Goal: Task Accomplishment & Management: Manage account settings

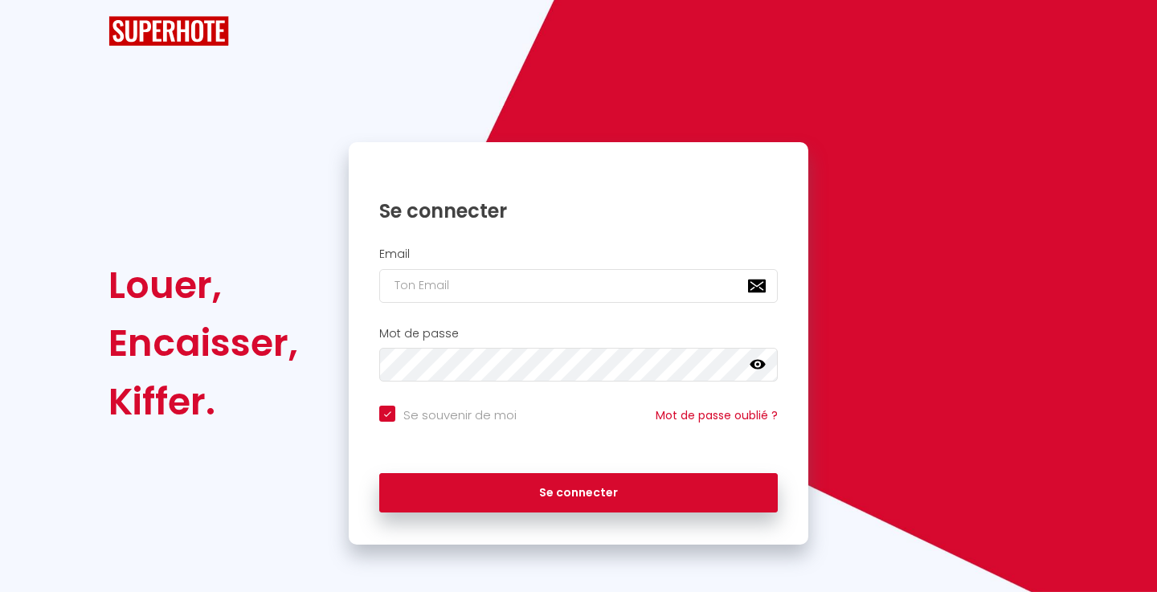
checkbox input "true"
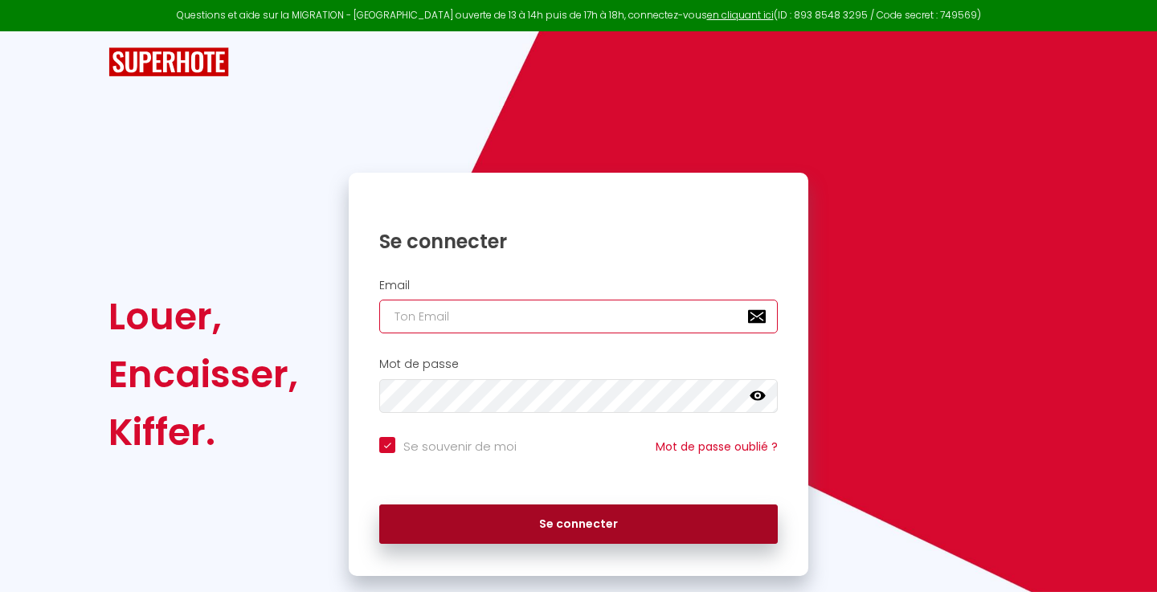
type input "[EMAIL_ADDRESS][DOMAIN_NAME]"
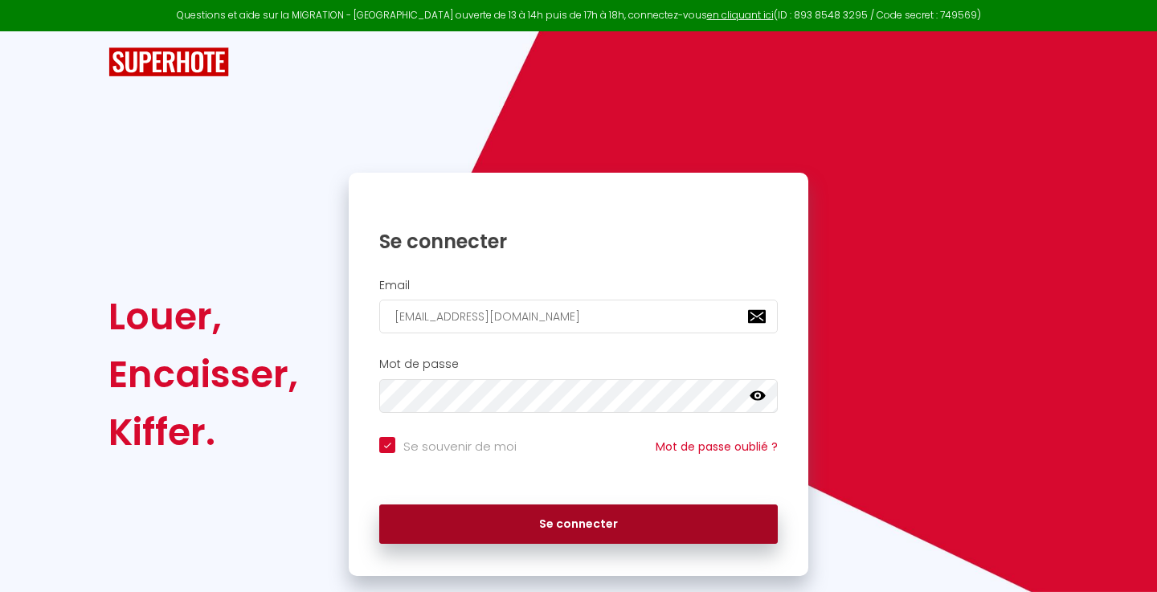
click at [641, 524] on button "Se connecter" at bounding box center [578, 524] width 398 height 40
checkbox input "true"
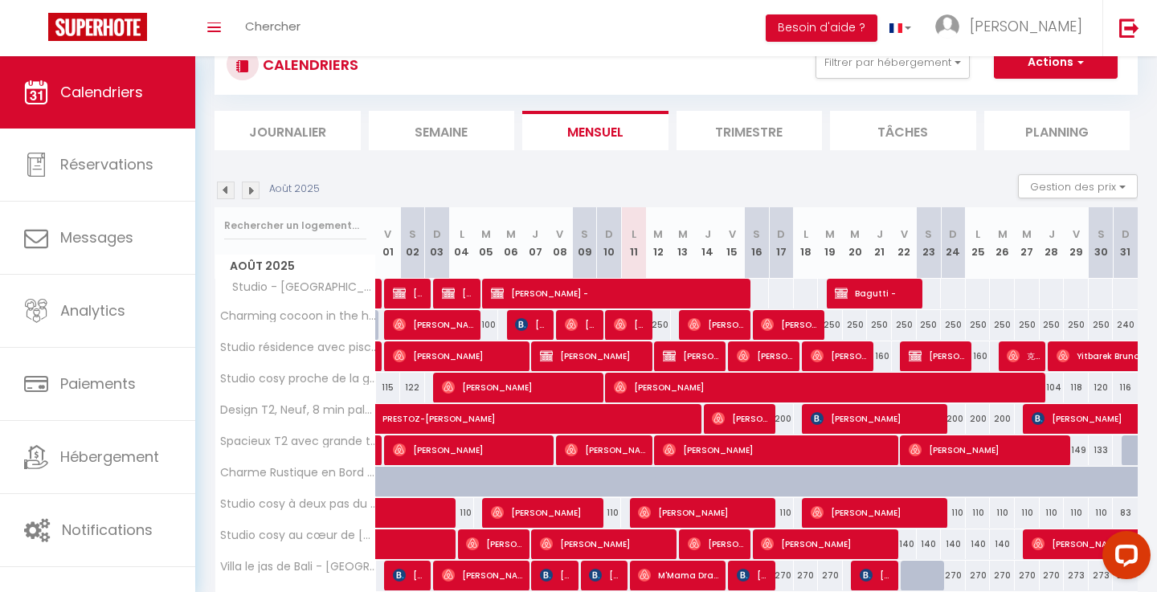
scroll to position [122, 0]
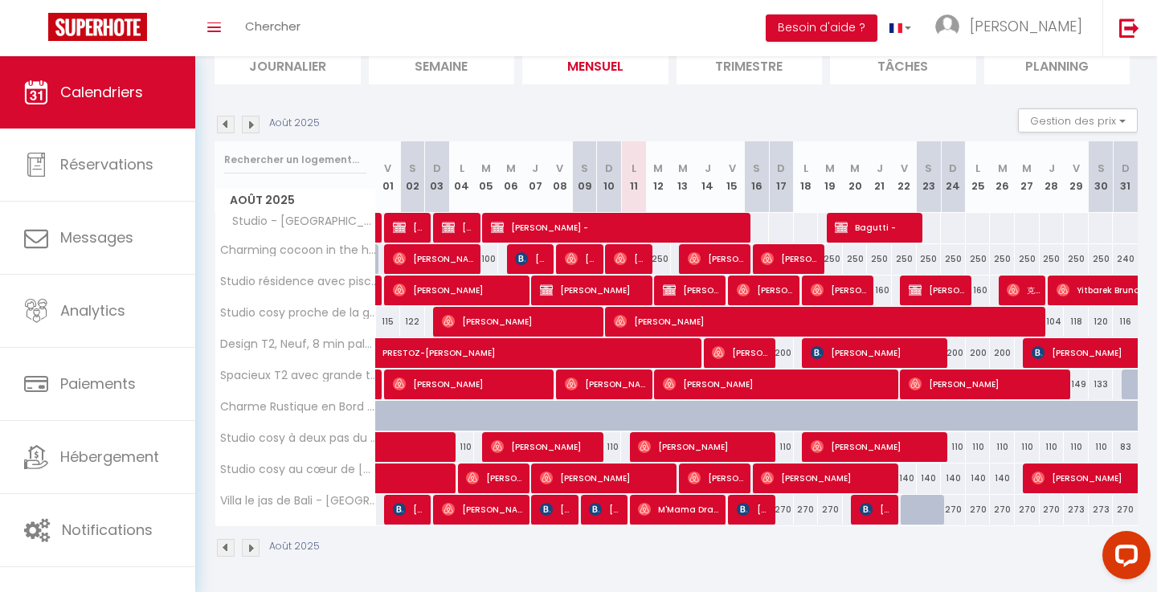
click at [253, 131] on img at bounding box center [251, 125] width 18 height 18
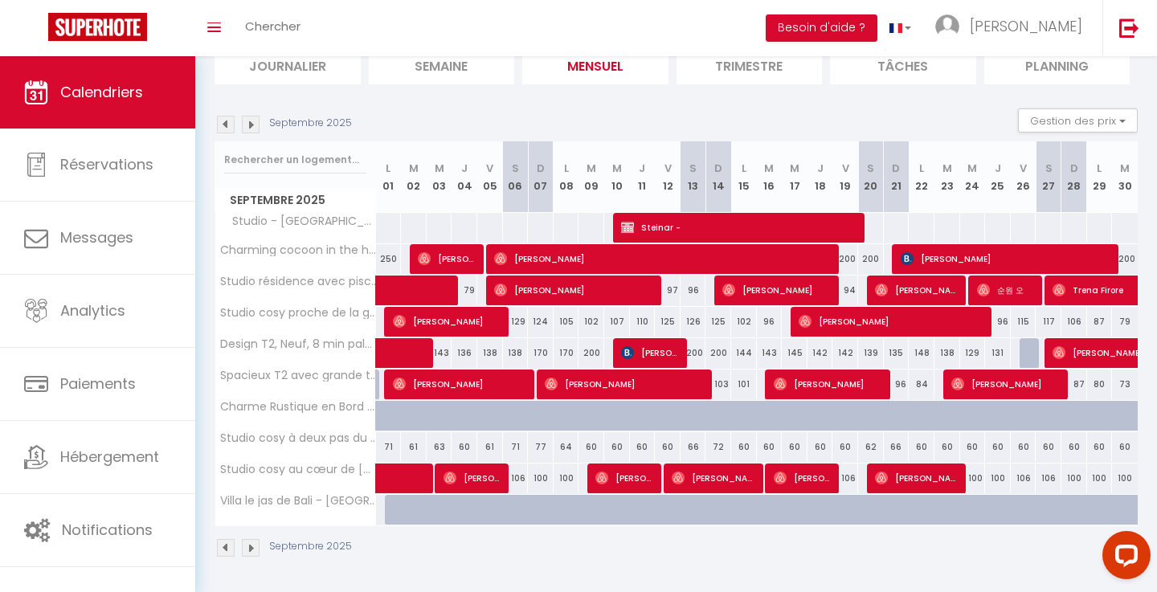
click at [231, 124] on img at bounding box center [226, 125] width 18 height 18
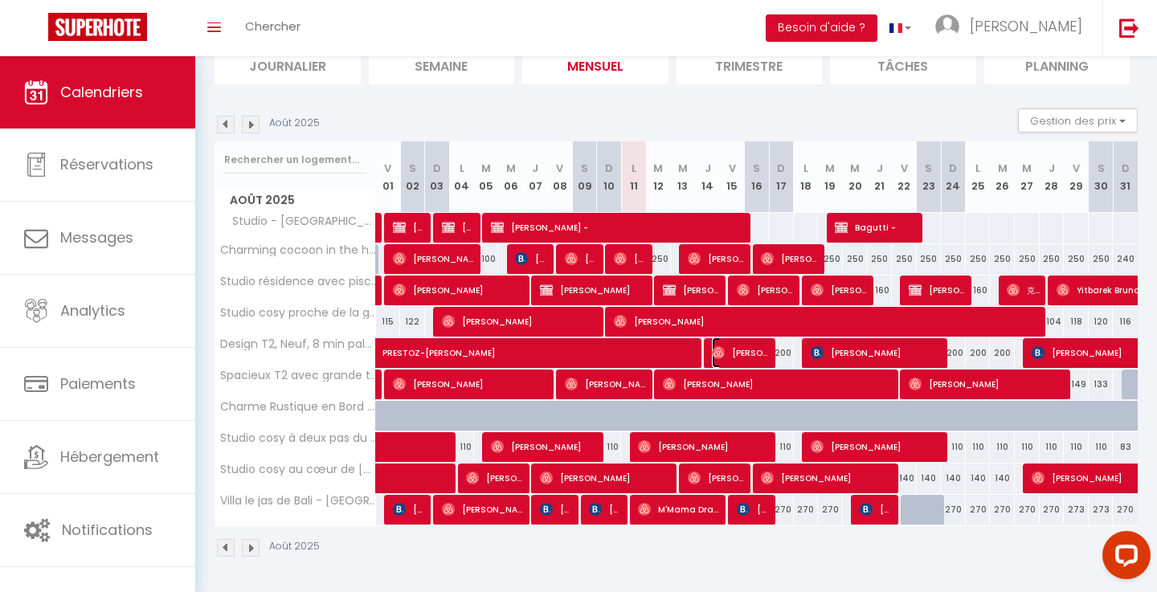
click at [731, 354] on span "[PERSON_NAME]" at bounding box center [741, 352] width 58 height 31
select select "OK"
select select "0"
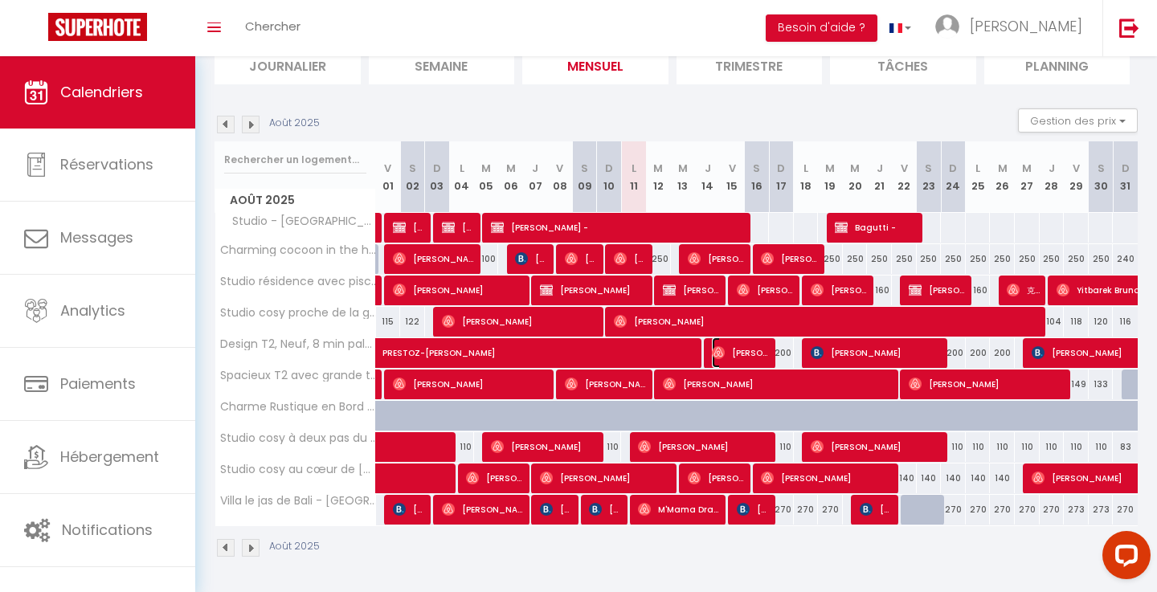
select select "1"
select select
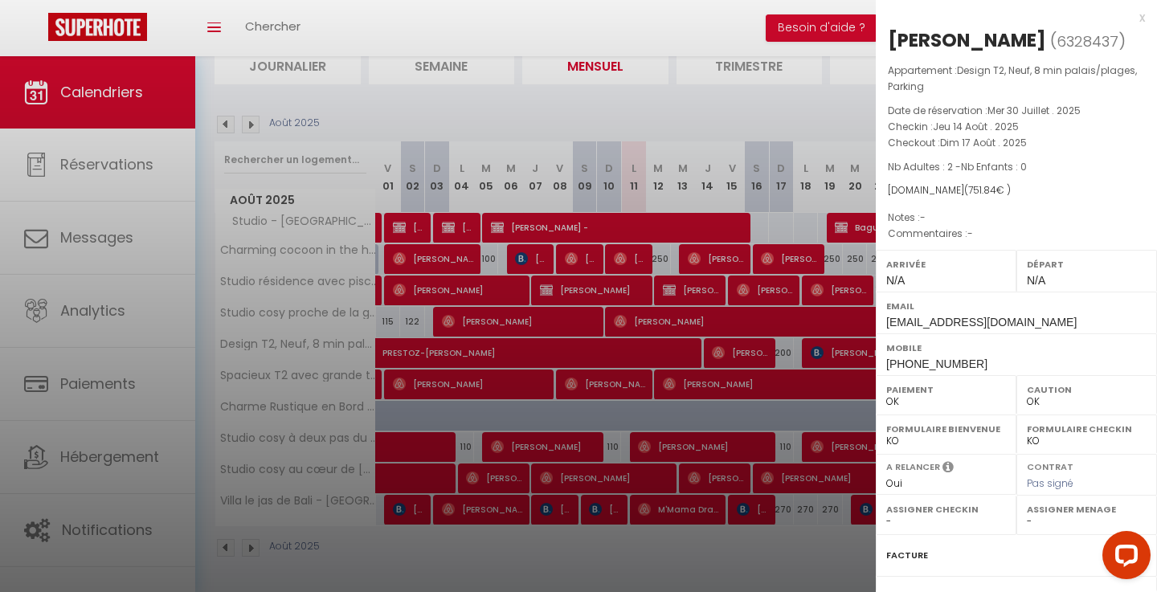
click at [1141, 15] on div "x" at bounding box center [1010, 17] width 269 height 19
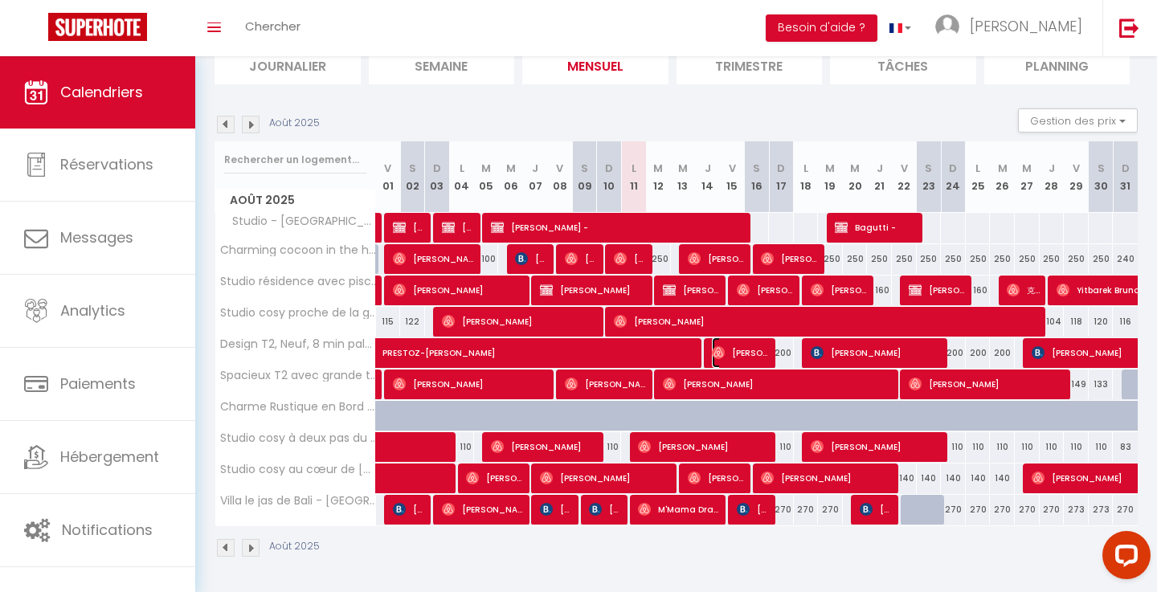
click at [725, 357] on img at bounding box center [718, 352] width 13 height 13
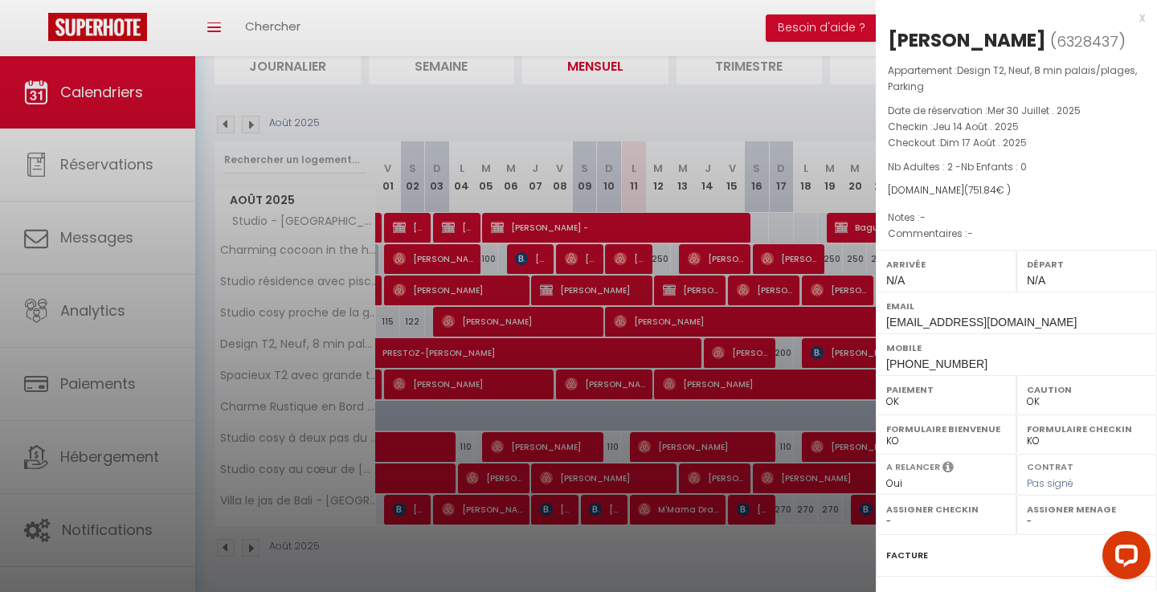
click at [1137, 18] on div "x" at bounding box center [1010, 17] width 269 height 19
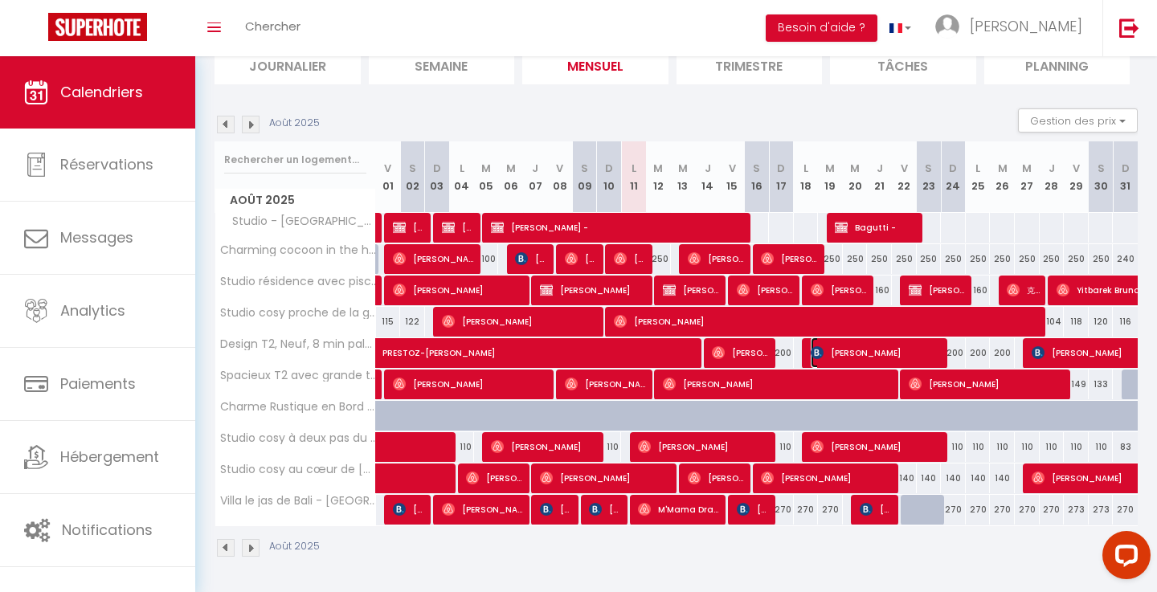
click at [835, 349] on span "[PERSON_NAME]" at bounding box center [876, 352] width 133 height 31
select select "KO"
select select "49273"
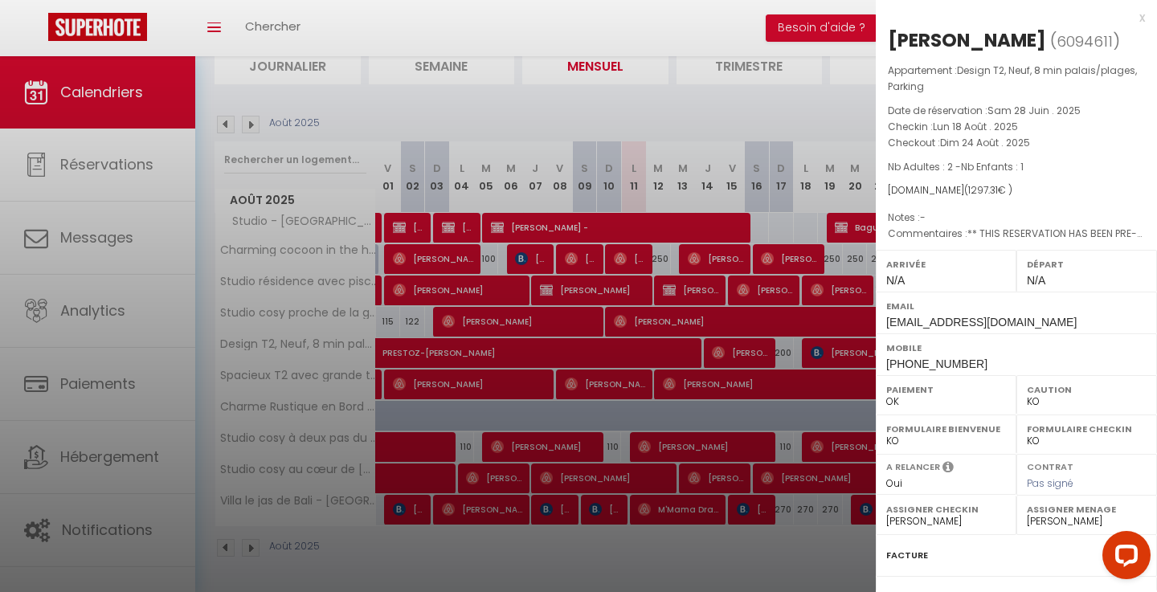
click at [1141, 14] on div "x" at bounding box center [1010, 17] width 269 height 19
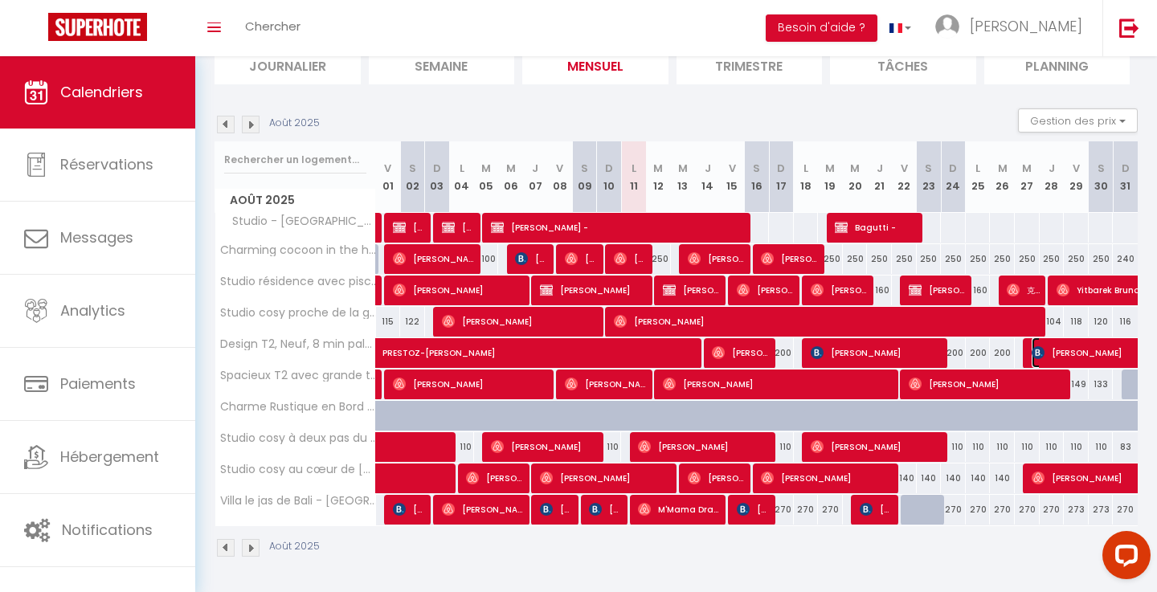
click at [1063, 354] on span "[PERSON_NAME]" at bounding box center [1160, 352] width 259 height 31
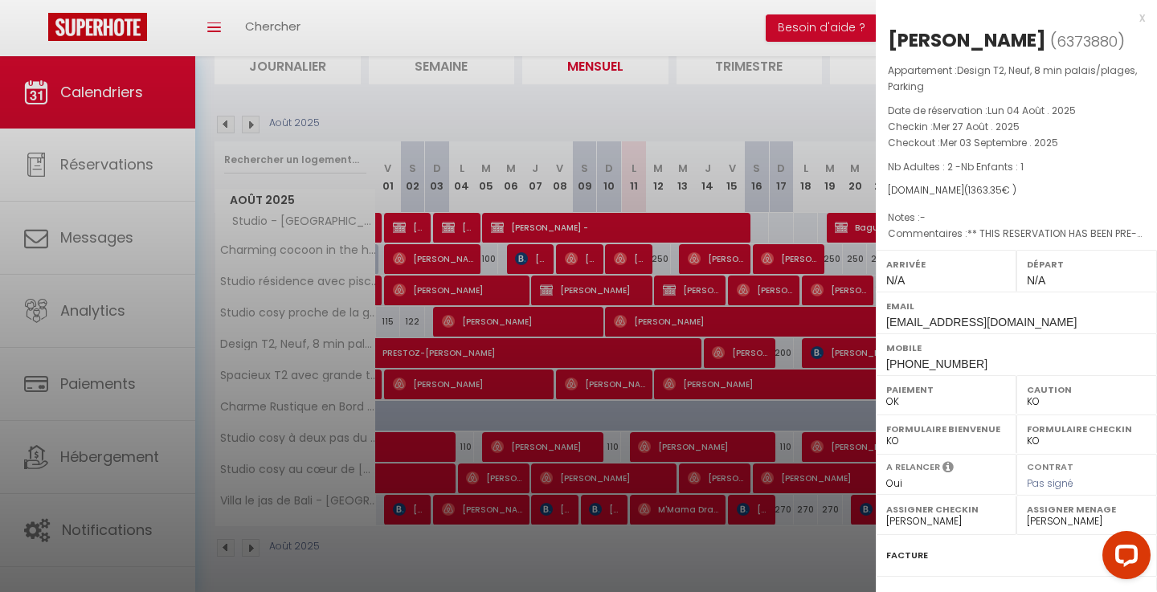
click at [1144, 20] on div "x" at bounding box center [1010, 17] width 269 height 19
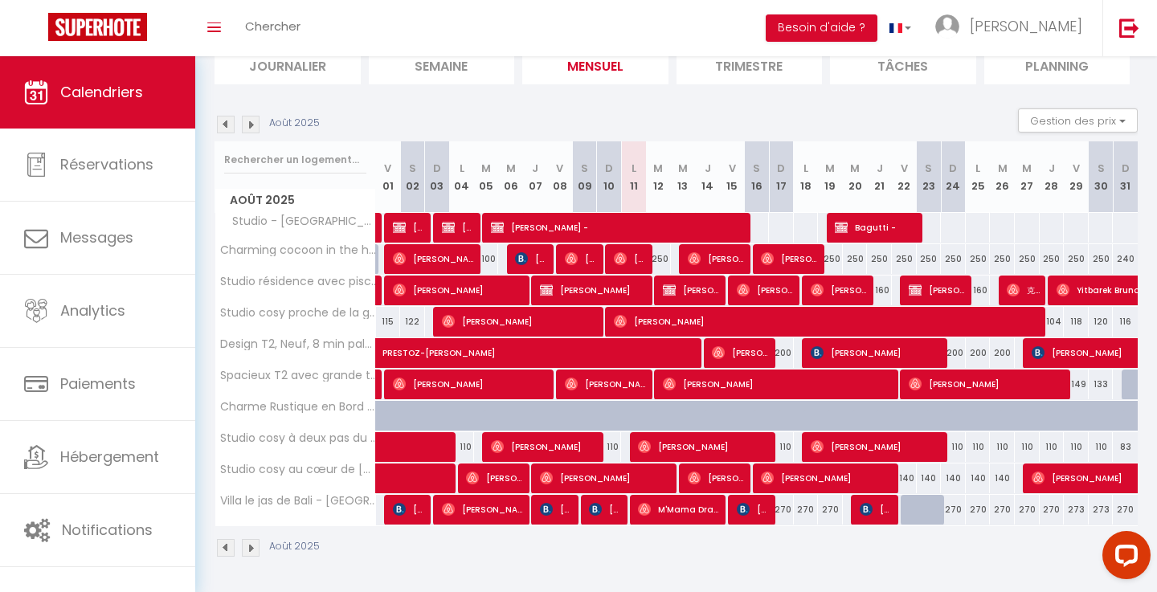
click at [257, 120] on img at bounding box center [251, 125] width 18 height 18
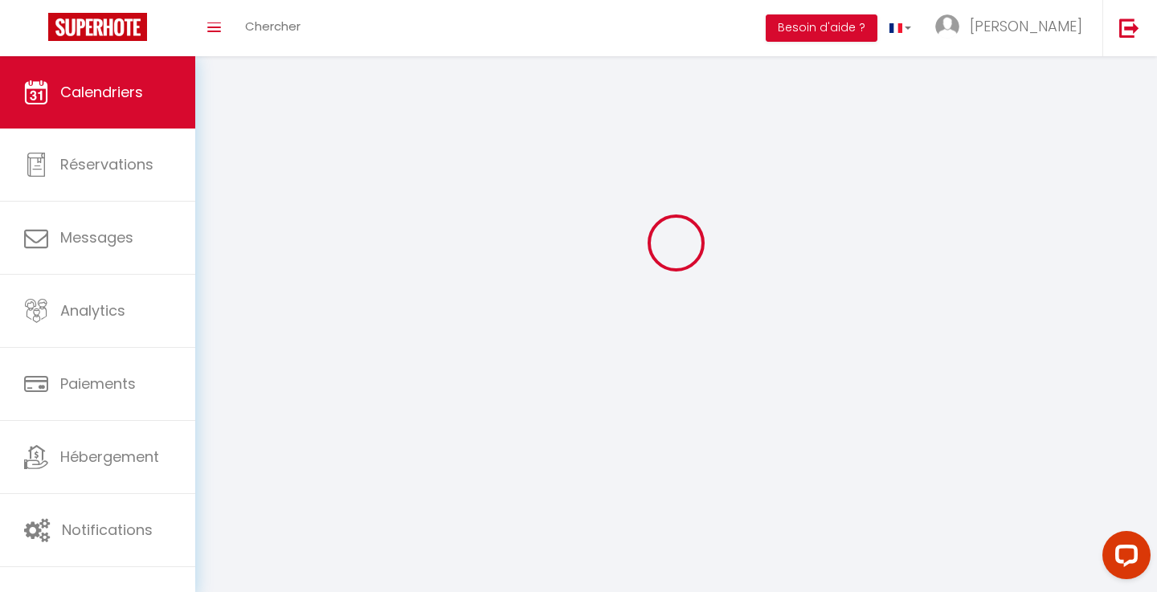
select select "KO"
select select "0"
select select "49273"
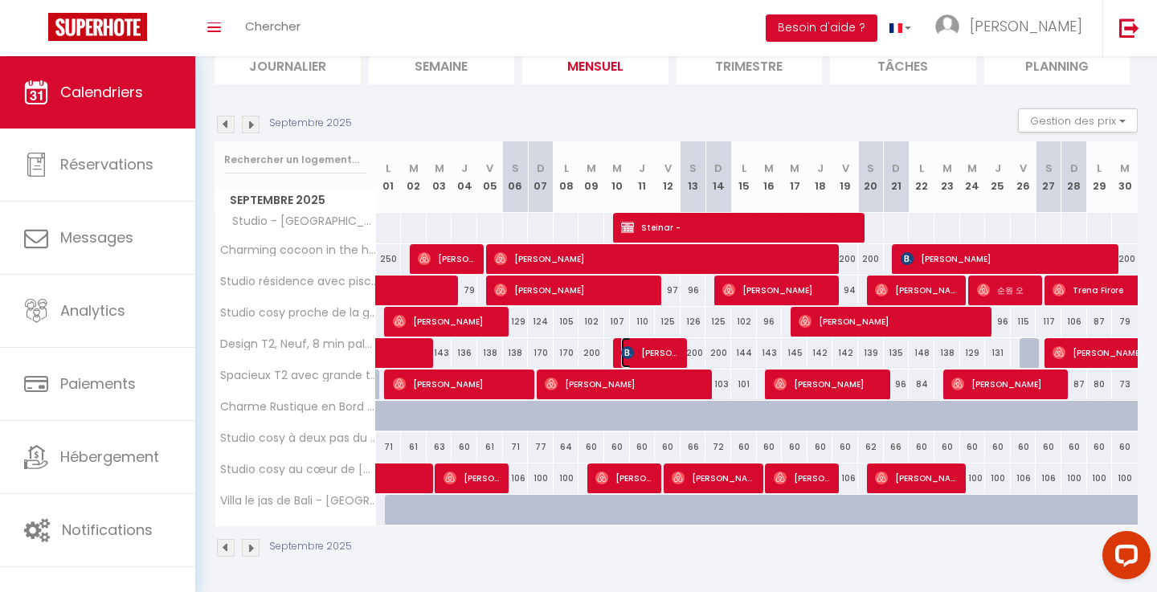
click at [651, 361] on span "[PERSON_NAME]" at bounding box center [651, 352] width 60 height 31
select select
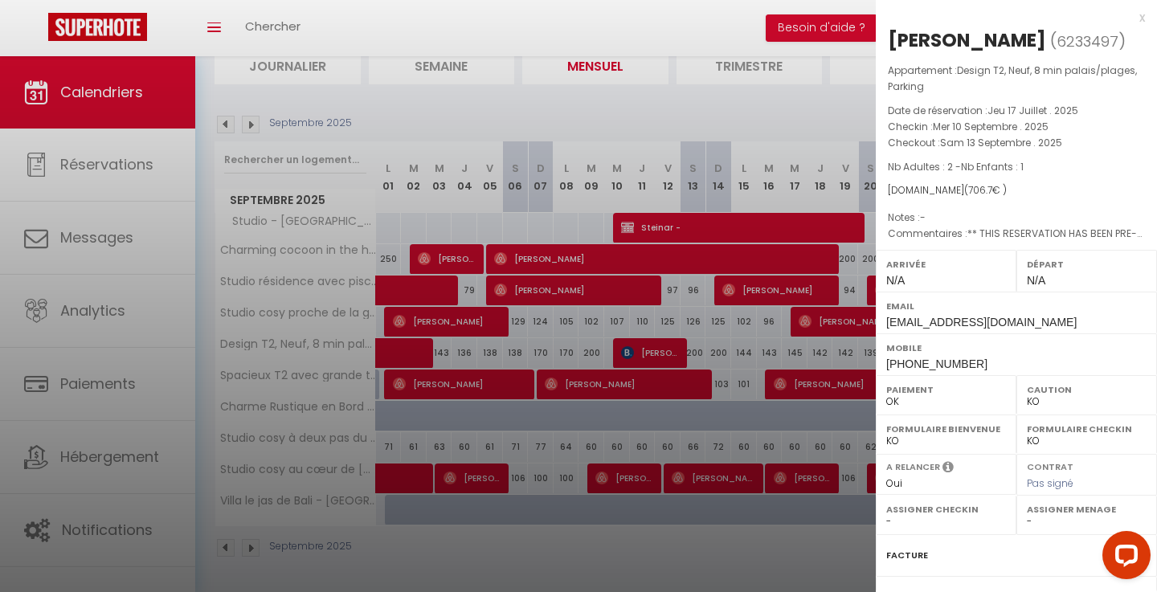
click at [1135, 16] on div "x" at bounding box center [1010, 17] width 269 height 19
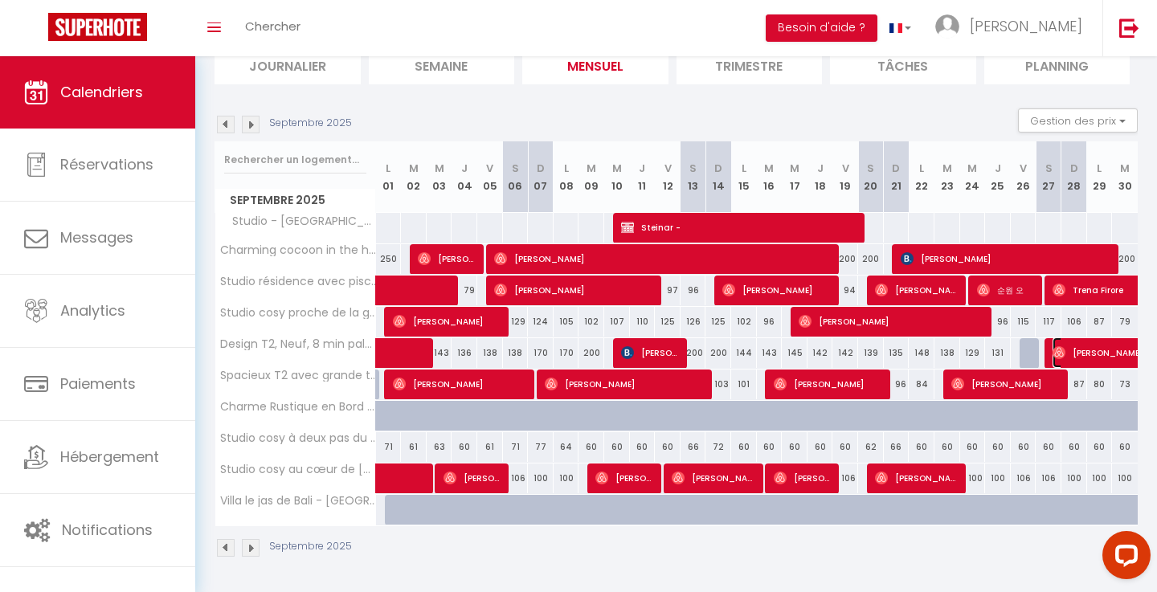
click at [1085, 355] on span "[PERSON_NAME]" at bounding box center [1163, 352] width 222 height 31
select select "OK"
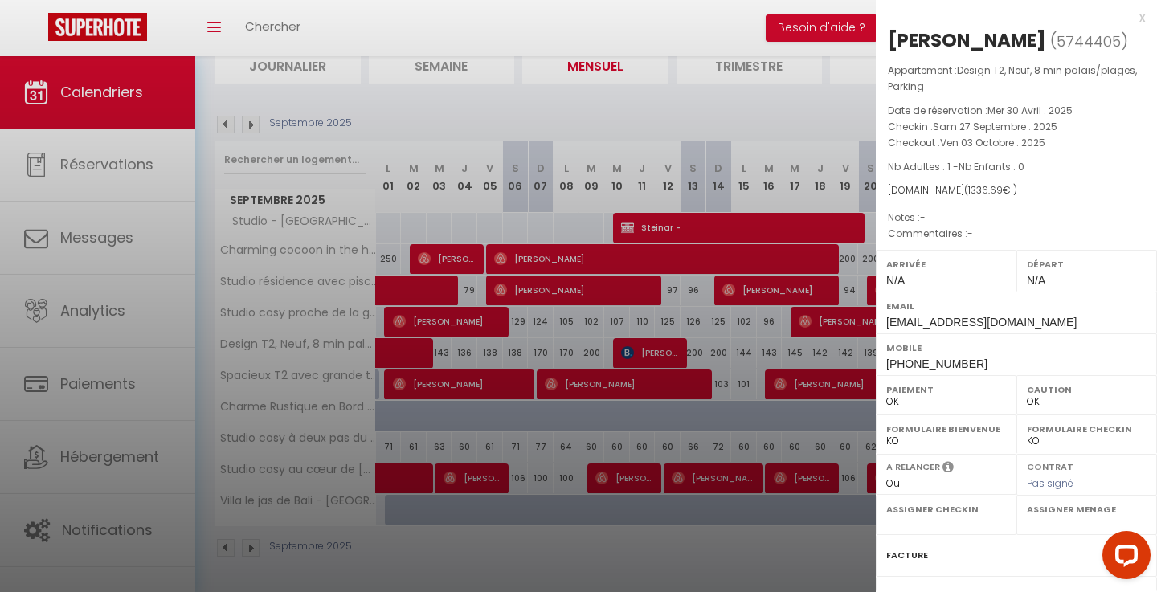
click at [1150, 13] on div "x [PERSON_NAME] ( 5744405 ) Appartement : Design T2, Neuf, 8 min palais/plages,…" at bounding box center [1016, 382] width 281 height 765
click at [1138, 21] on div "x" at bounding box center [1010, 17] width 269 height 19
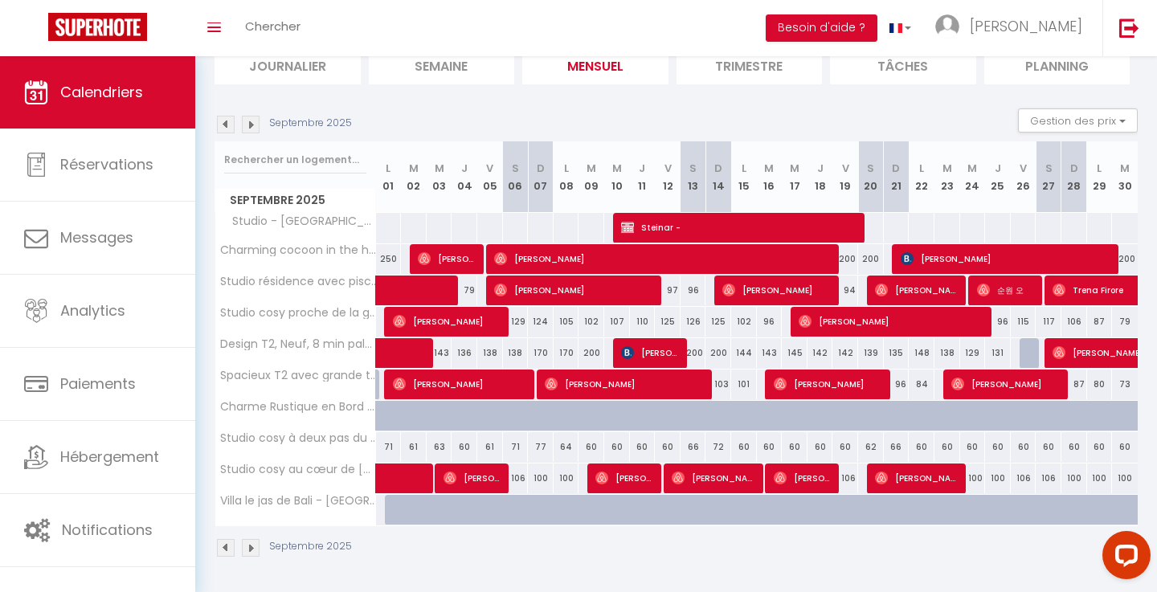
click at [227, 112] on div "Septembre 2025 Gestion des prix Nb Nuits minimum Règles Disponibilité" at bounding box center [675, 124] width 923 height 33
click at [224, 132] on img at bounding box center [226, 125] width 18 height 18
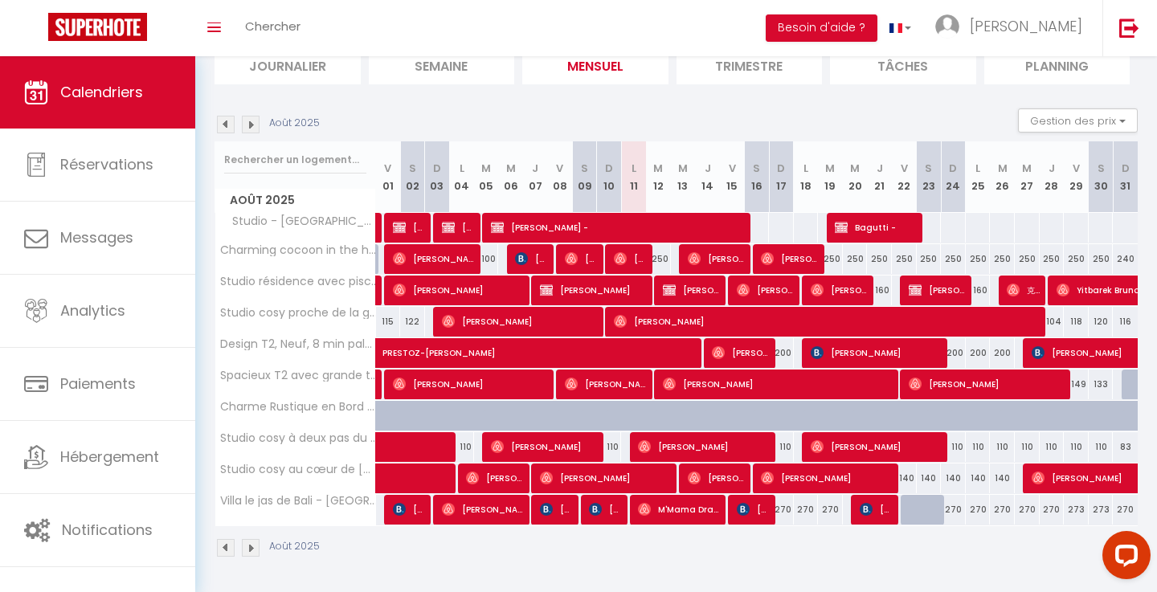
click at [250, 123] on img at bounding box center [251, 125] width 18 height 18
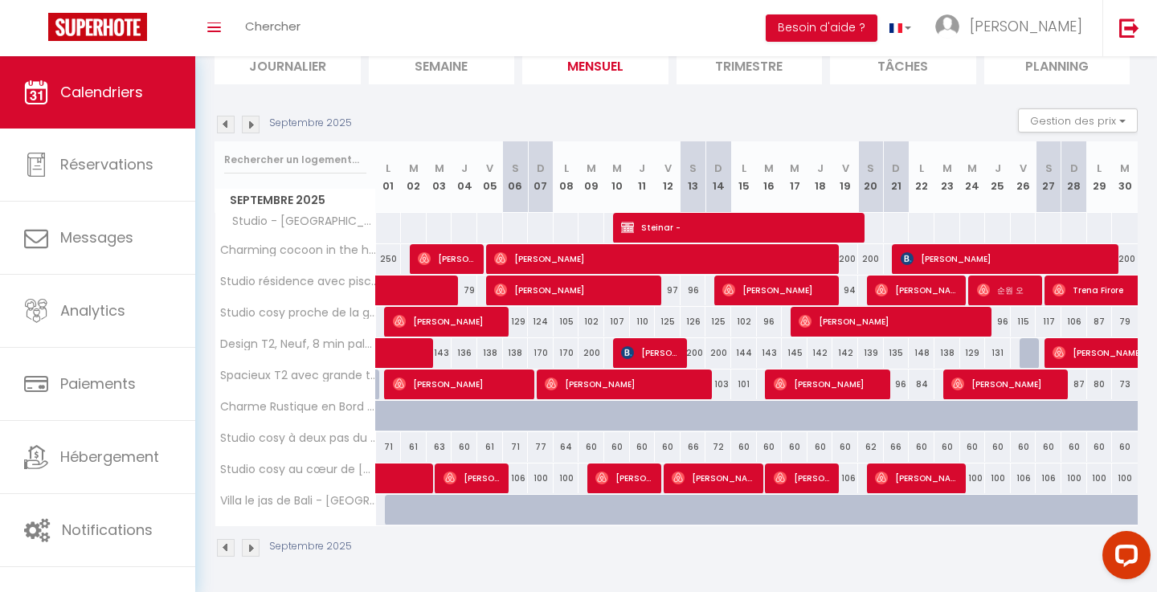
click at [250, 123] on img at bounding box center [251, 125] width 18 height 18
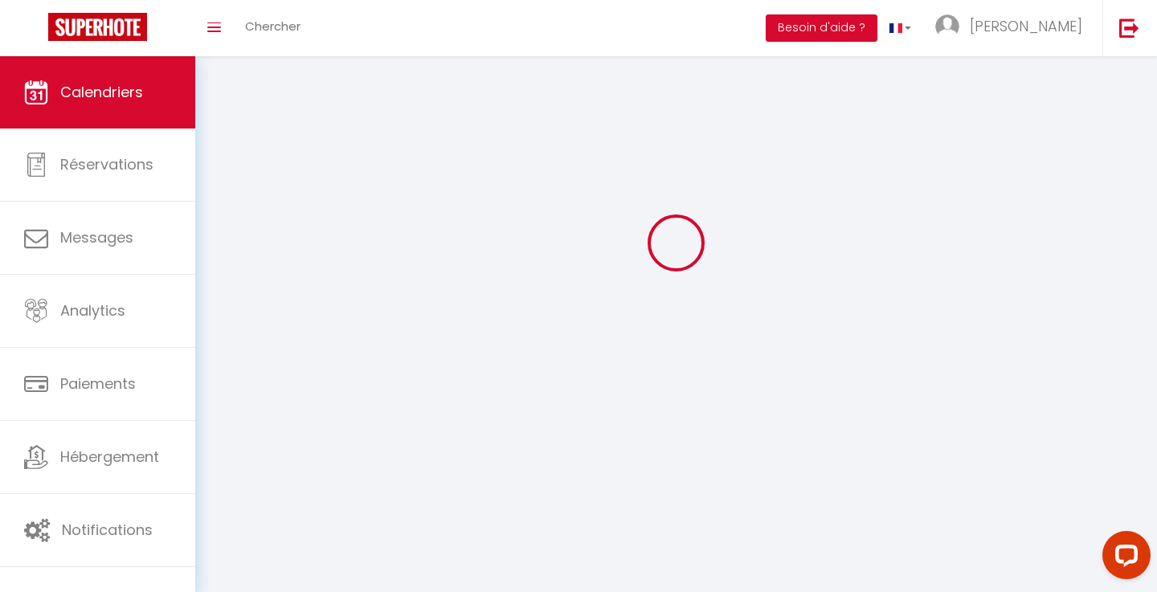
select select "0"
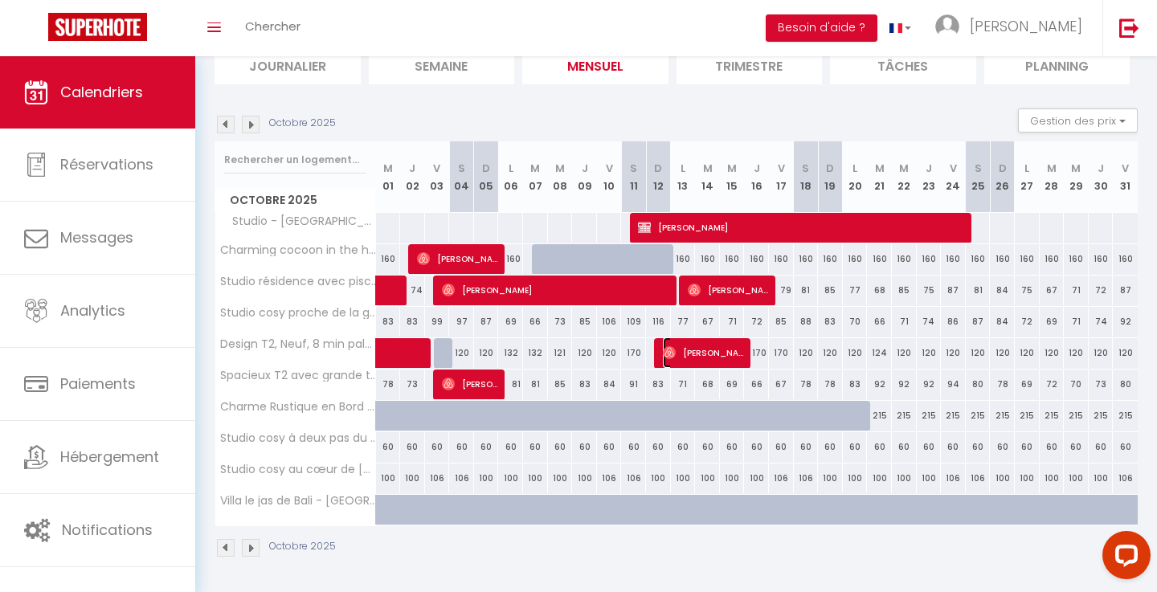
click at [721, 358] on span "[PERSON_NAME]" at bounding box center [704, 352] width 83 height 31
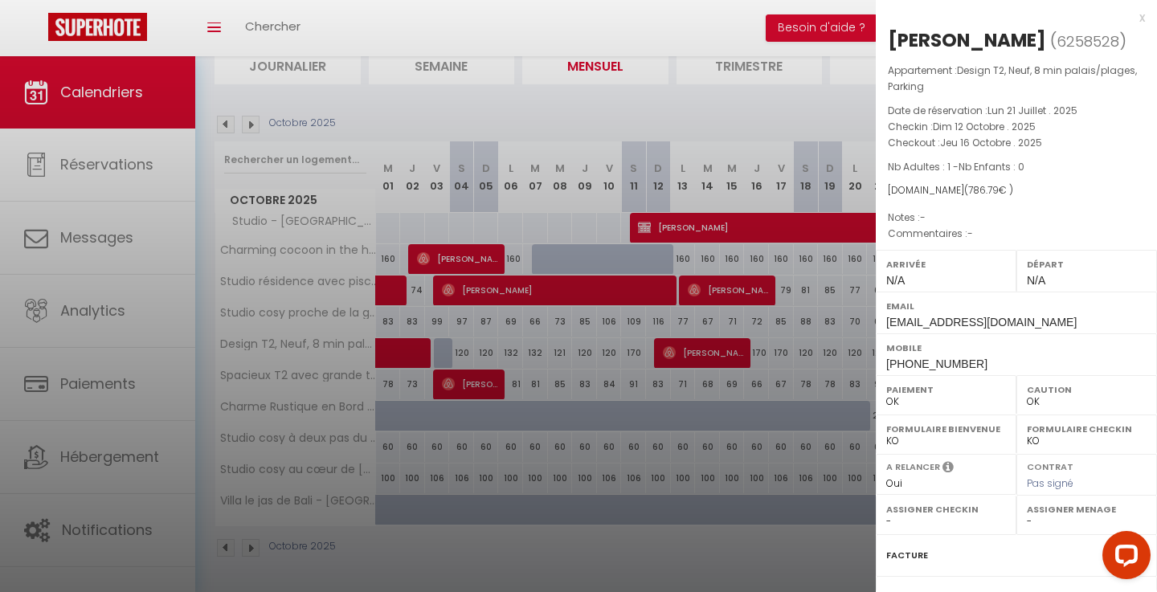
click at [1147, 17] on div "x [PERSON_NAME] ( 6258528 ) Appartement : Design T2, Neuf, 8 min palais/plages,…" at bounding box center [1016, 382] width 281 height 765
click at [1141, 17] on div "x" at bounding box center [1010, 17] width 269 height 19
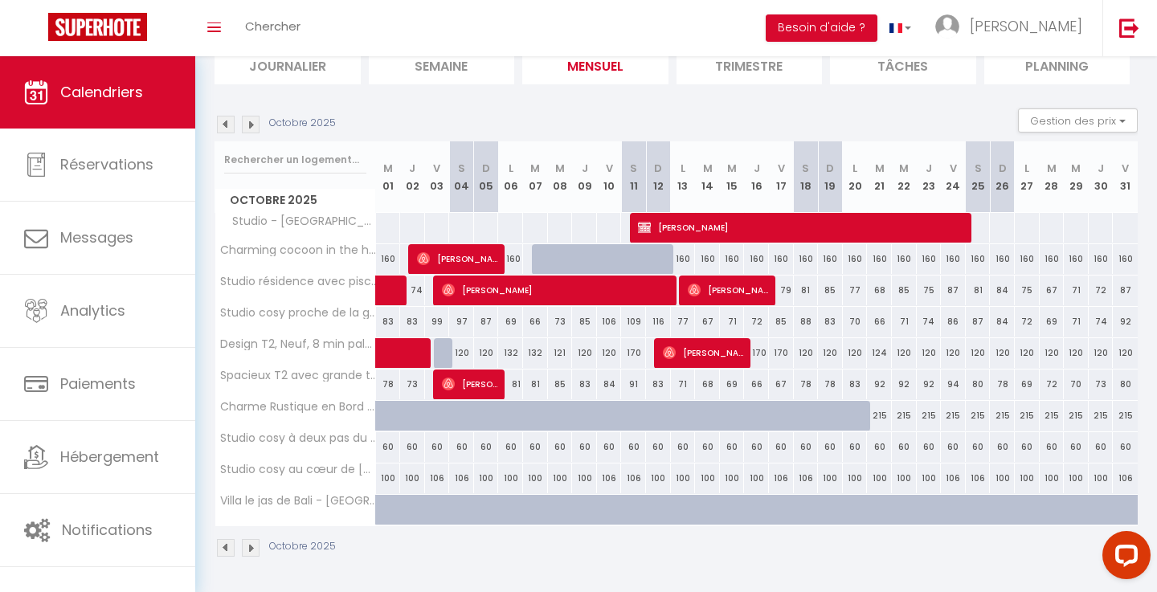
click at [211, 120] on div "CALENDRIERS Filtrer par hébergement Tous Design T2, [GEOGRAPHIC_DATA], 8 min pa…" at bounding box center [675, 263] width 961 height 659
click at [218, 125] on img at bounding box center [226, 125] width 18 height 18
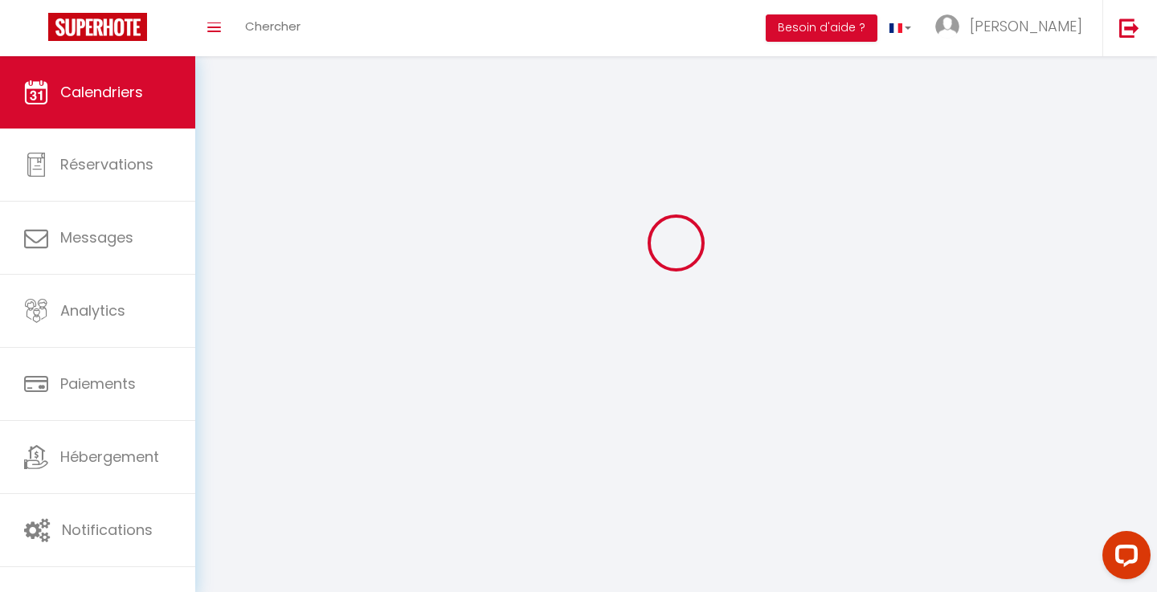
click at [218, 125] on div at bounding box center [675, 242] width 923 height 447
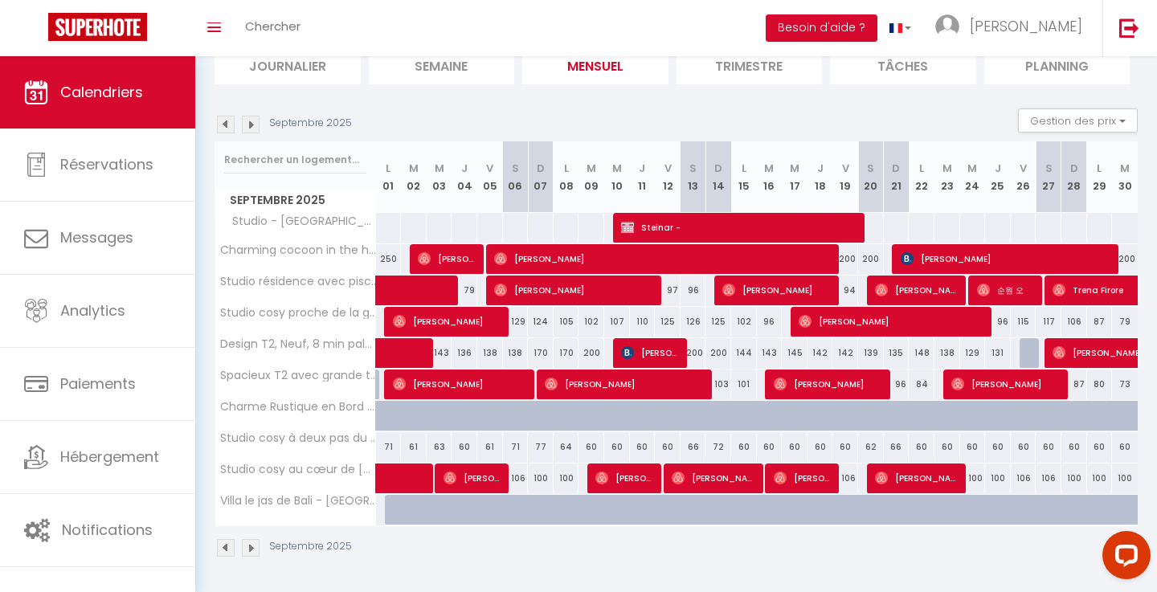
click at [218, 125] on img at bounding box center [226, 125] width 18 height 18
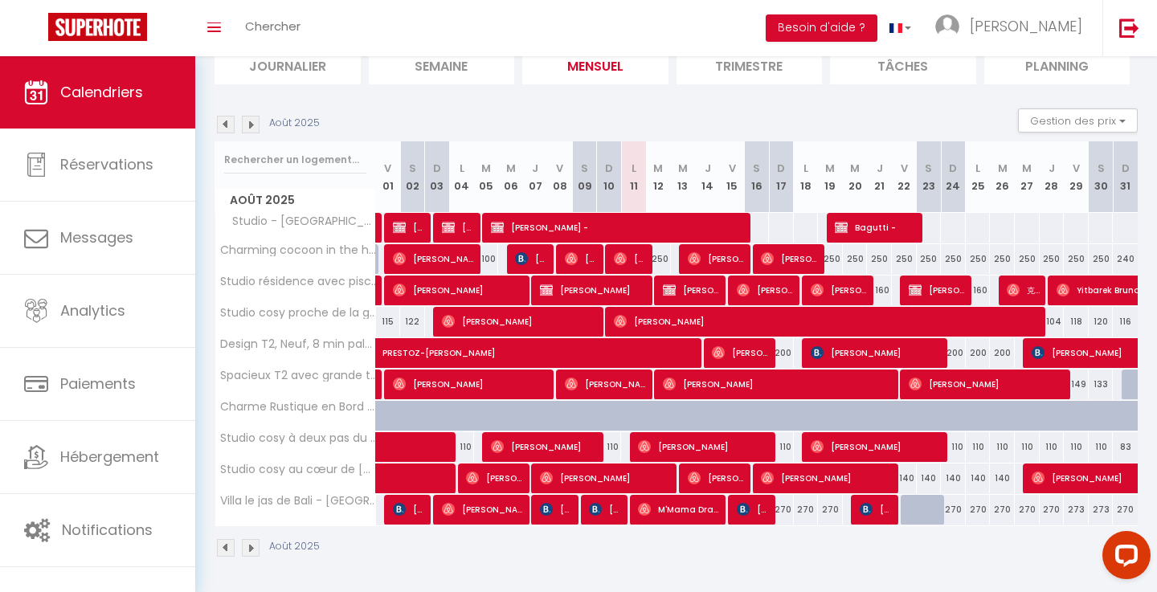
click at [219, 139] on div "Août 2025 Gestion des prix Nb Nuits minimum Règles Disponibilité" at bounding box center [675, 124] width 923 height 33
click at [220, 120] on img at bounding box center [226, 125] width 18 height 18
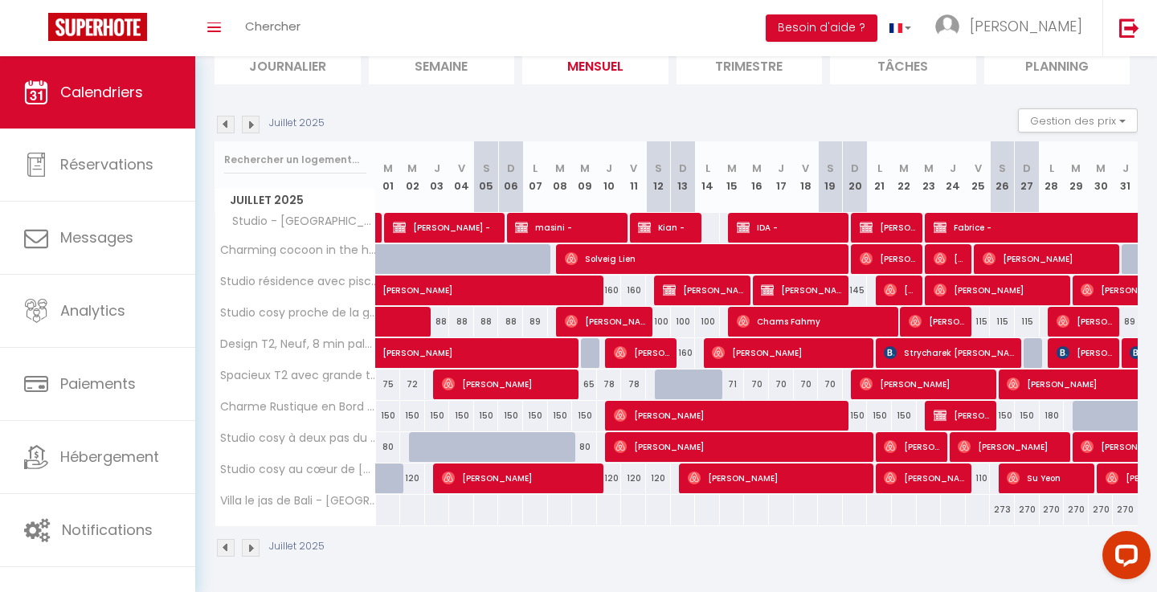
click at [252, 121] on img at bounding box center [251, 125] width 18 height 18
